Goal: Task Accomplishment & Management: Use online tool/utility

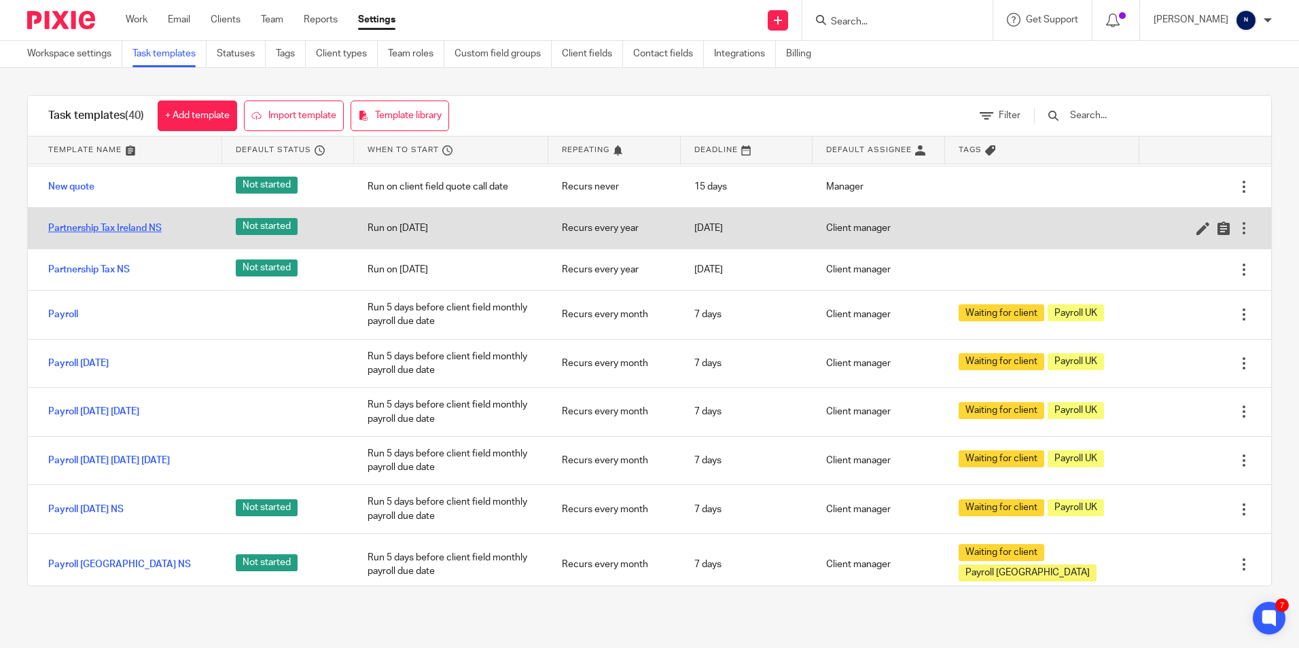
scroll to position [612, 0]
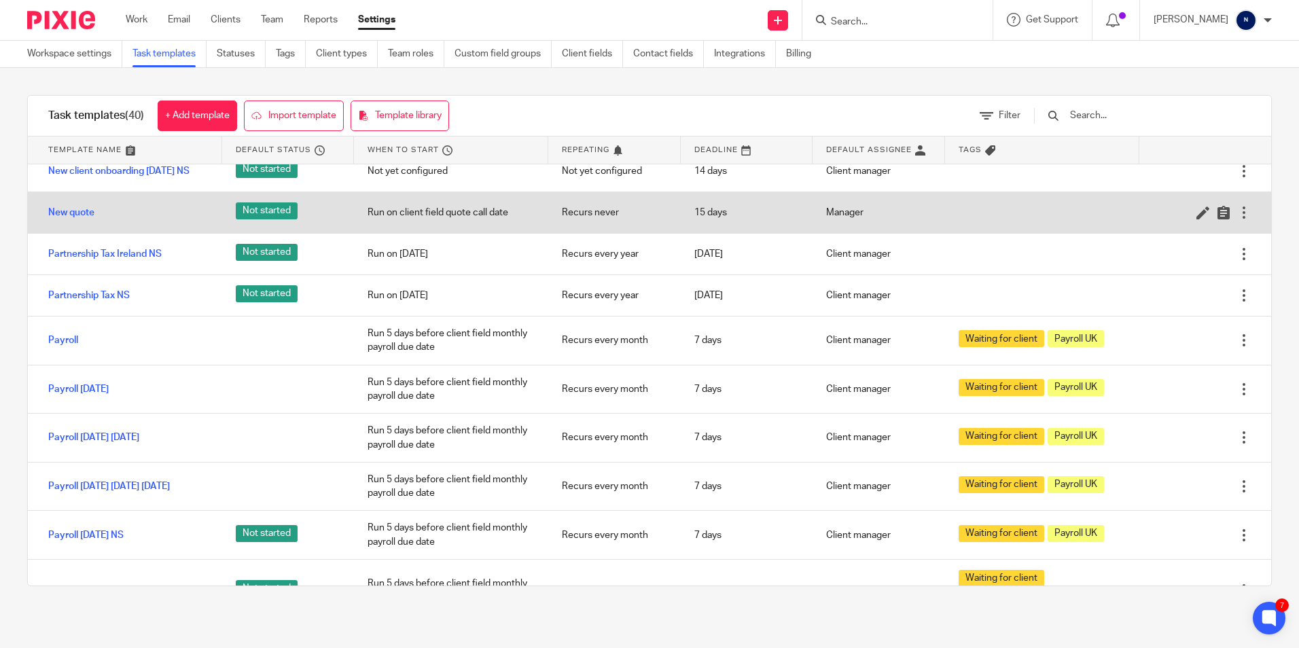
click at [98, 223] on div "New quote" at bounding box center [125, 213] width 194 height 34
click at [84, 219] on link "New quote" at bounding box center [71, 213] width 46 height 14
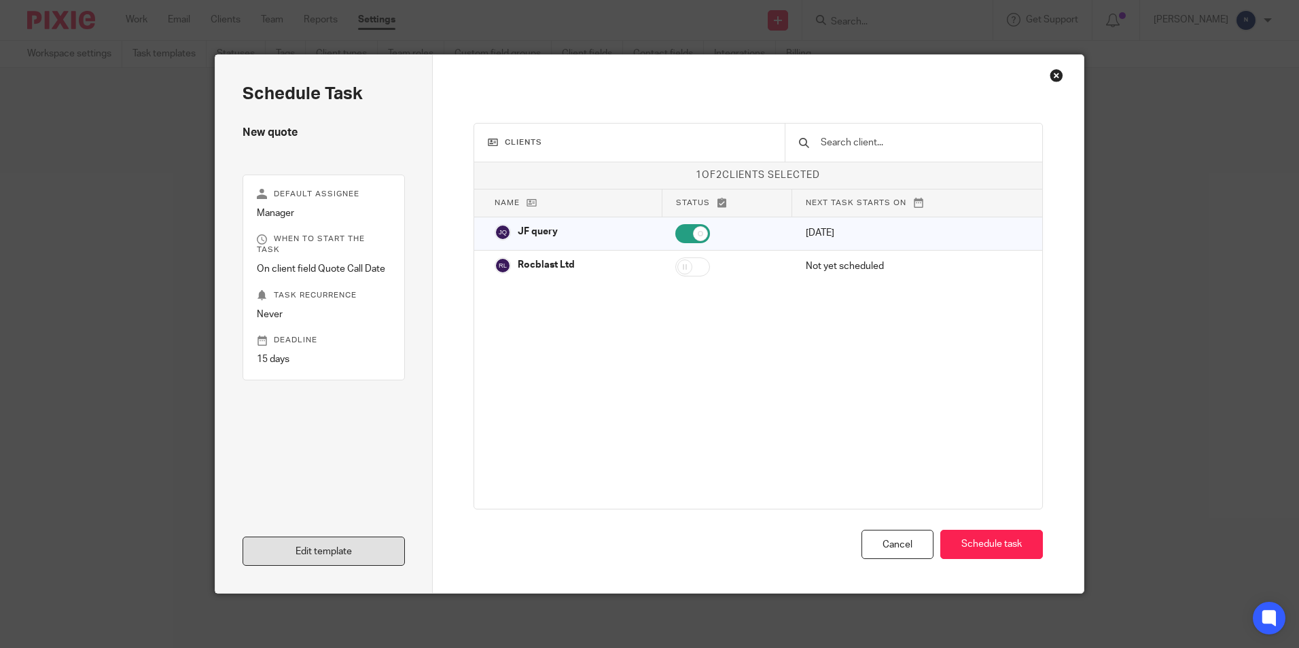
click at [352, 550] on link "Edit template" at bounding box center [324, 551] width 162 height 29
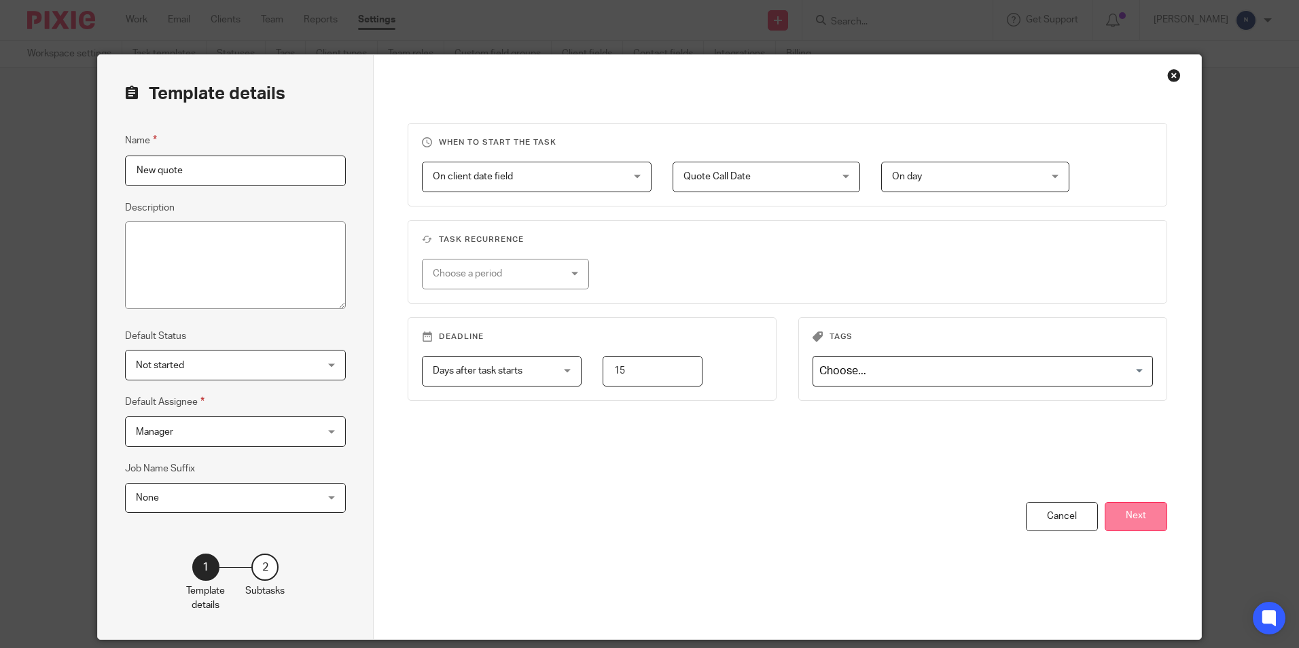
click at [1105, 516] on button "Next" at bounding box center [1136, 516] width 63 height 29
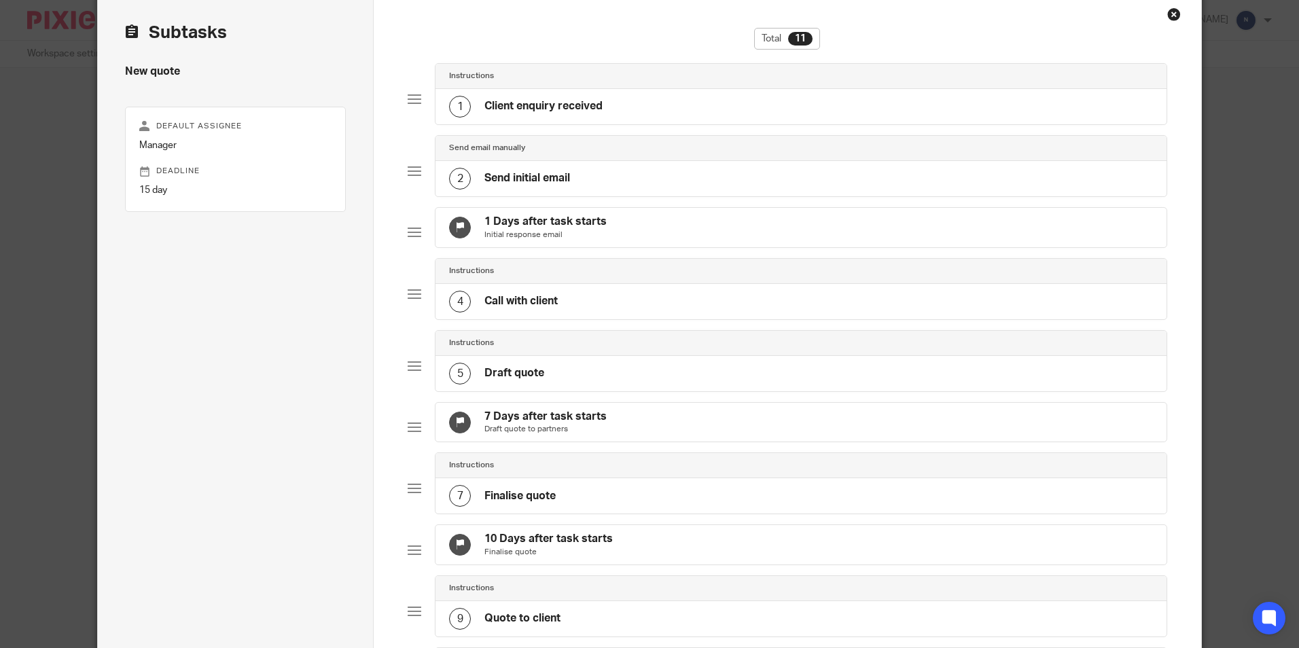
scroll to position [136, 0]
